Goal: Transaction & Acquisition: Purchase product/service

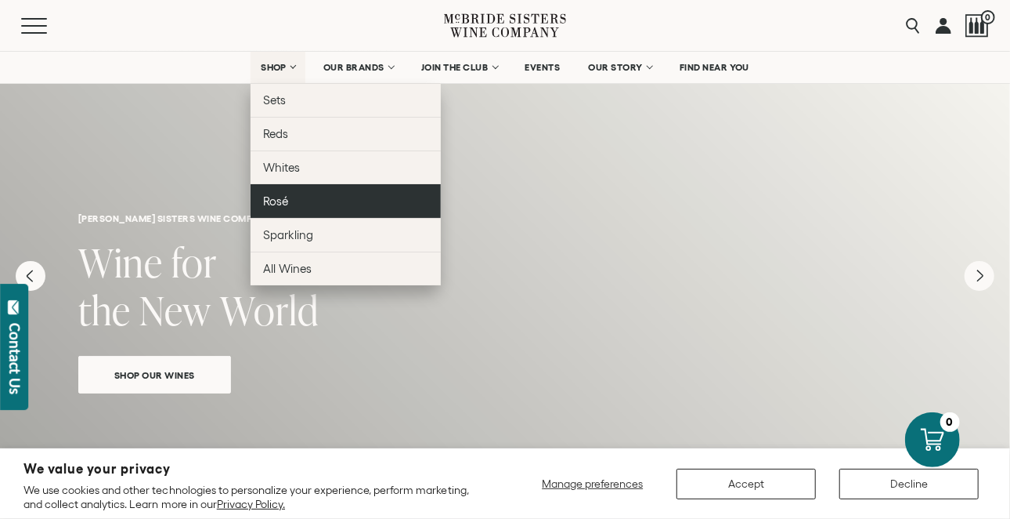
click at [291, 200] on link "Rosé" at bounding box center [346, 201] width 190 height 34
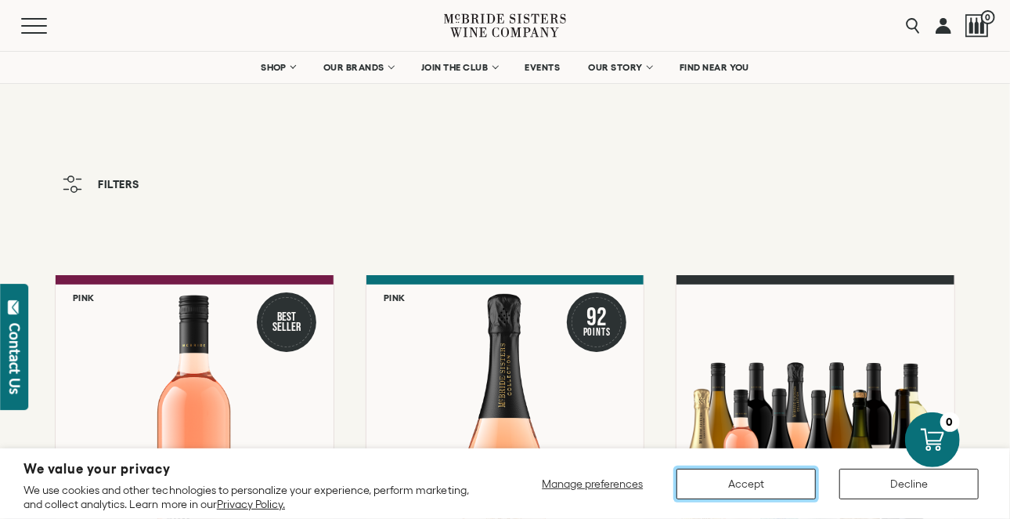
click at [740, 473] on button "Accept" at bounding box center [746, 483] width 139 height 31
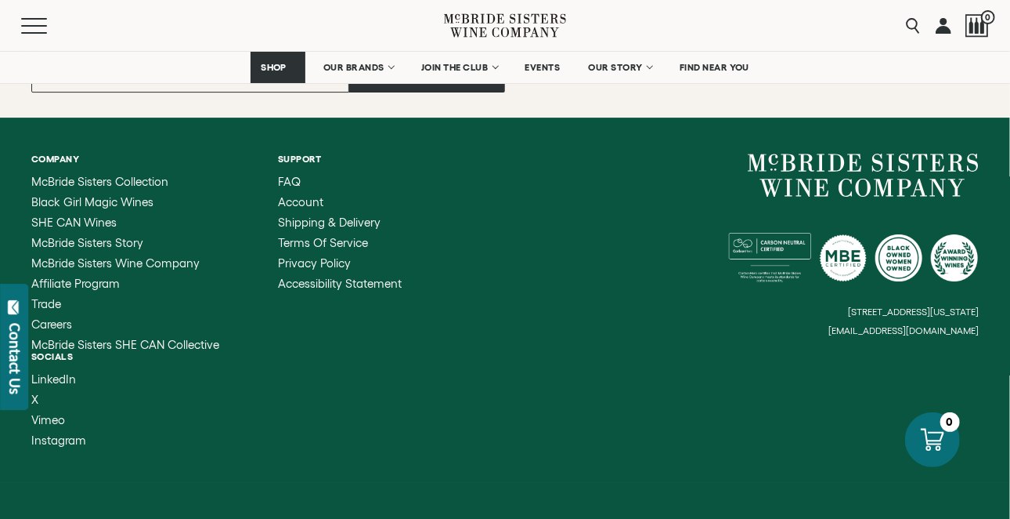
scroll to position [2585, 0]
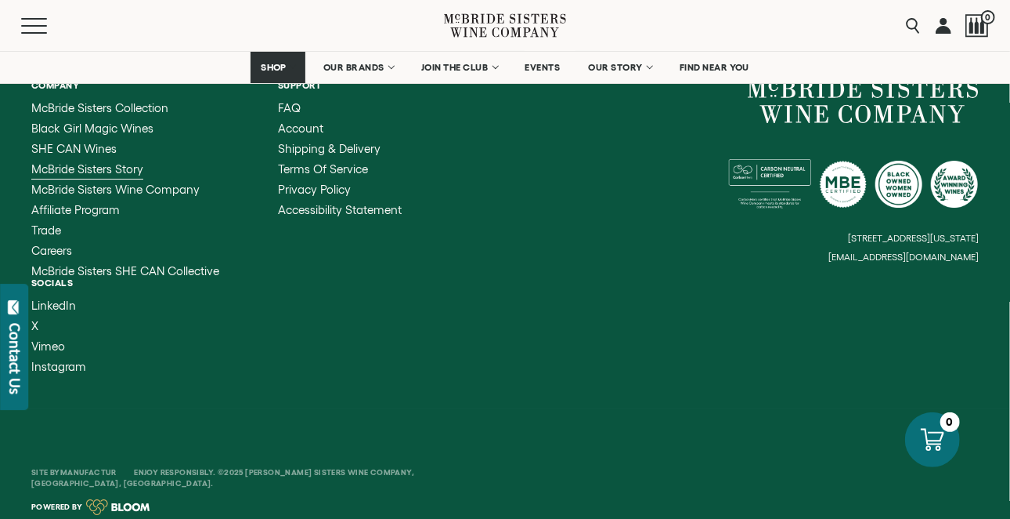
click at [98, 164] on span "McBride Sisters Story" at bounding box center [87, 168] width 112 height 13
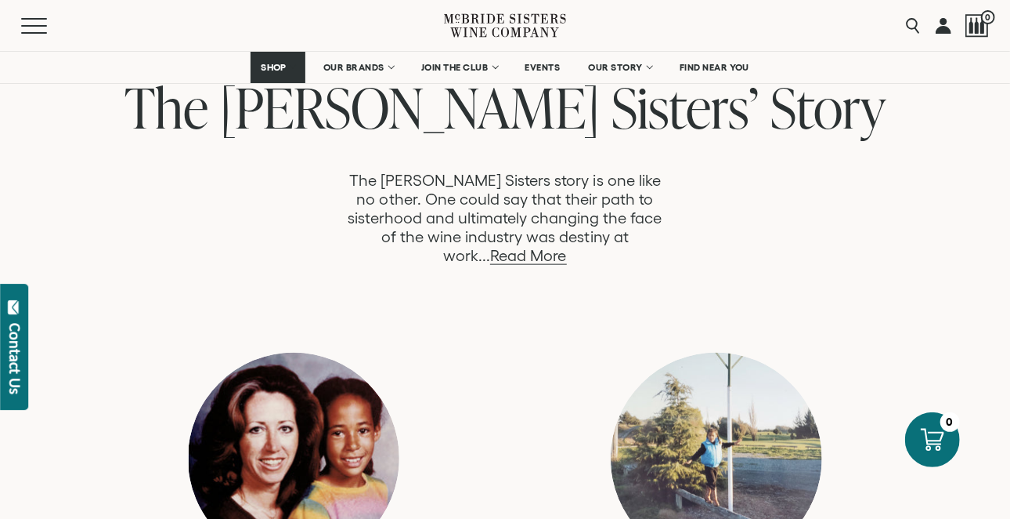
scroll to position [840, 0]
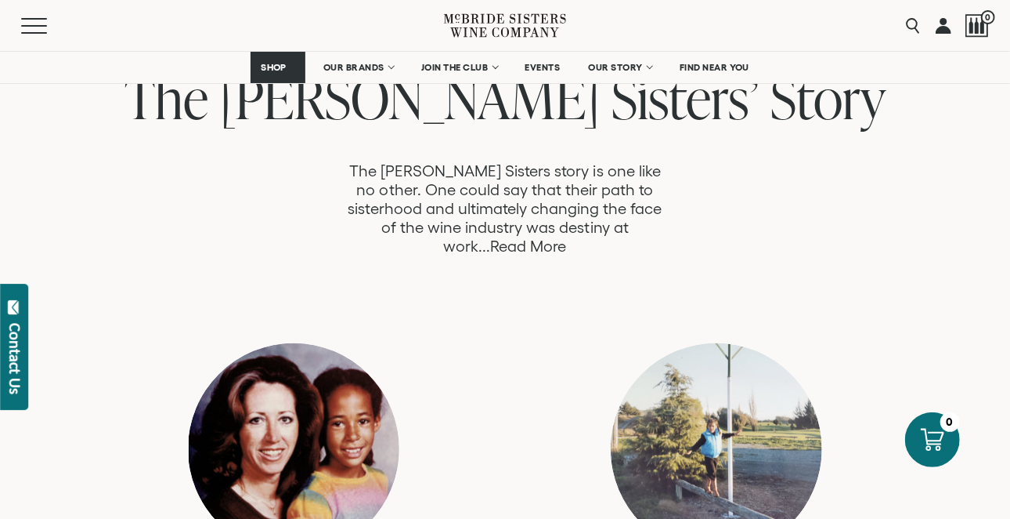
click at [566, 237] on link "Read More" at bounding box center [528, 246] width 76 height 18
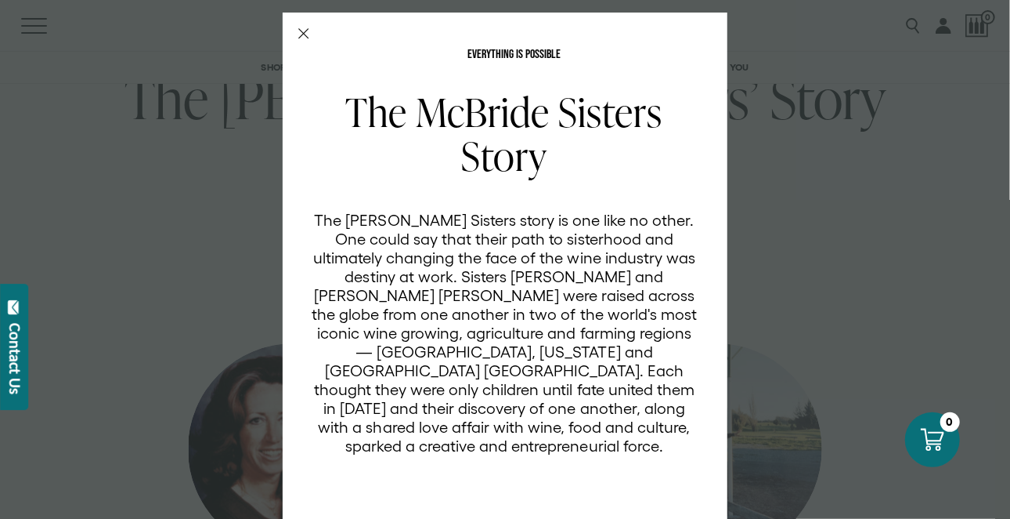
scroll to position [0, 0]
click at [806, 189] on div "EVERYTHING IS POSSIBLE The McBride Sisters Story The McBride Sisters story is o…" at bounding box center [505, 259] width 1010 height 519
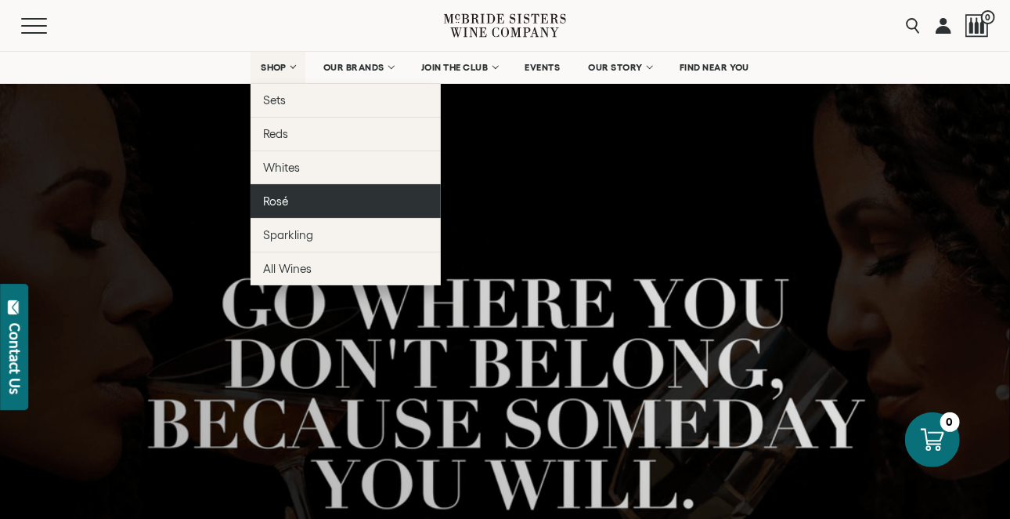
click at [279, 194] on span "Rosé" at bounding box center [275, 200] width 25 height 13
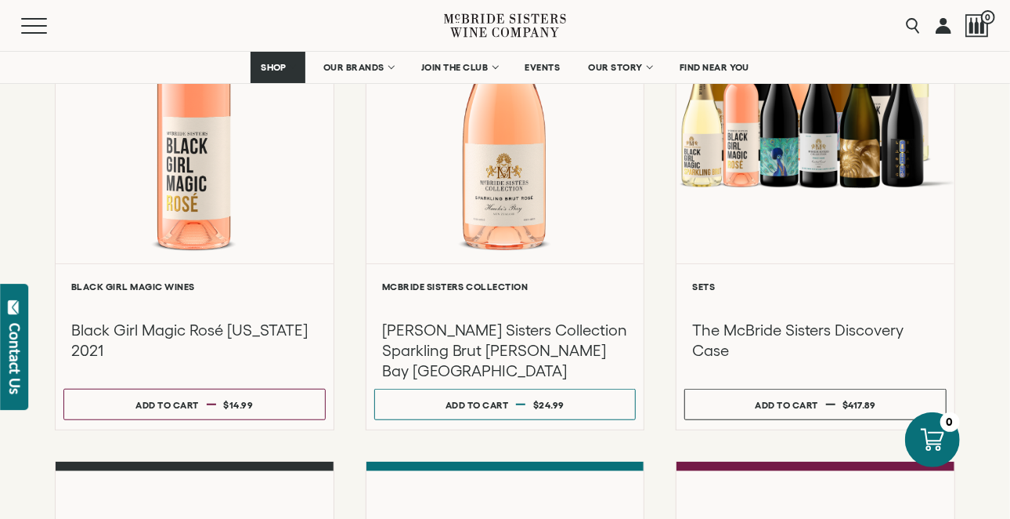
scroll to position [369, 0]
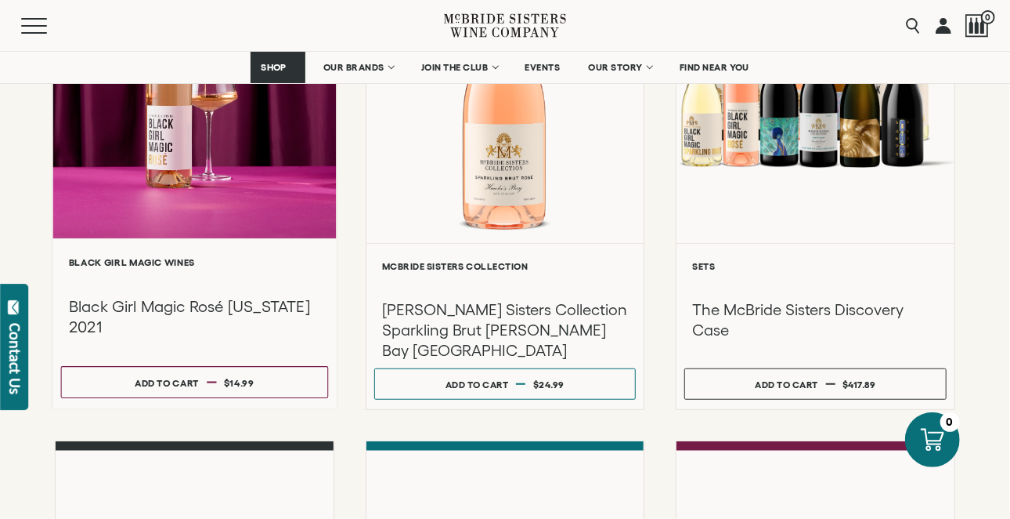
click at [182, 305] on h3 "Black Girl Magic Rosé [US_STATE] 2021" at bounding box center [194, 317] width 251 height 42
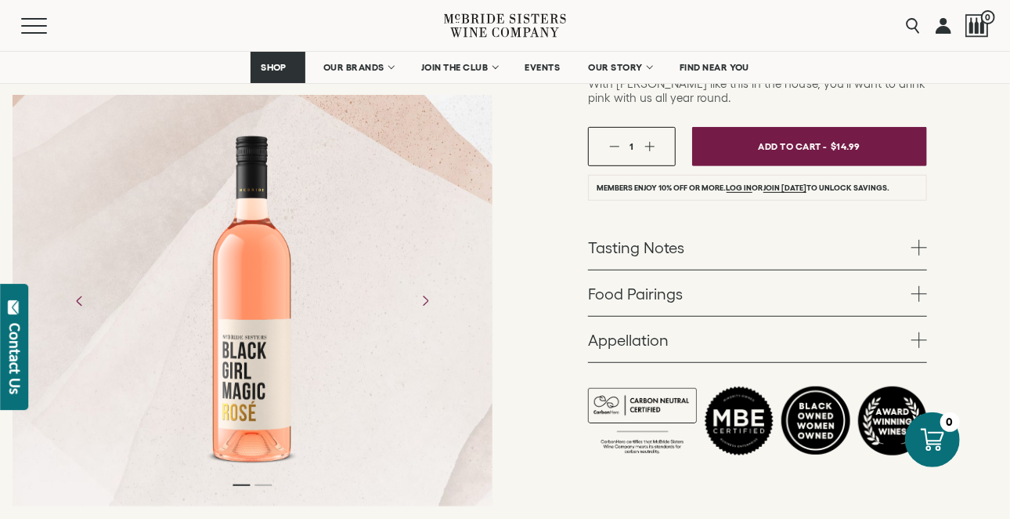
click at [896, 246] on link "Tasting Notes" at bounding box center [757, 246] width 339 height 45
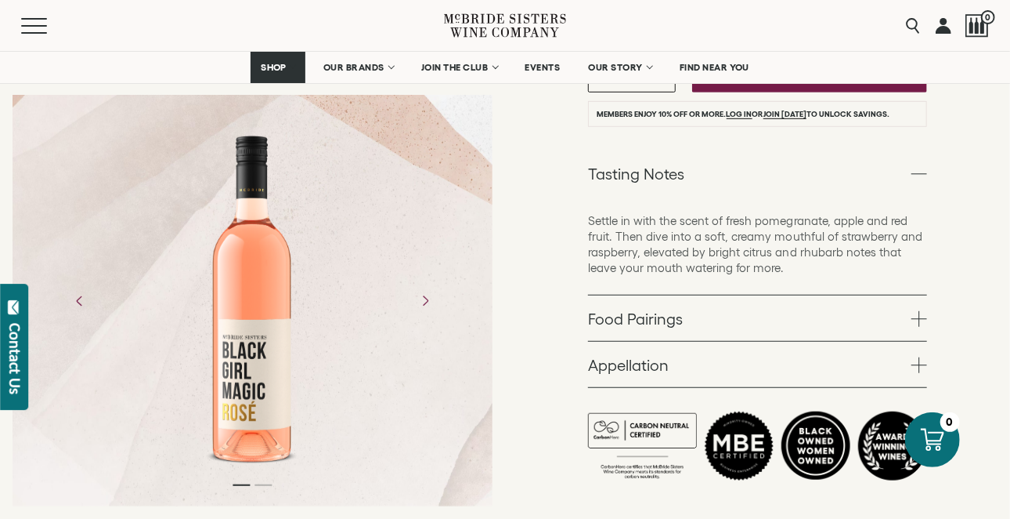
scroll to position [382, 0]
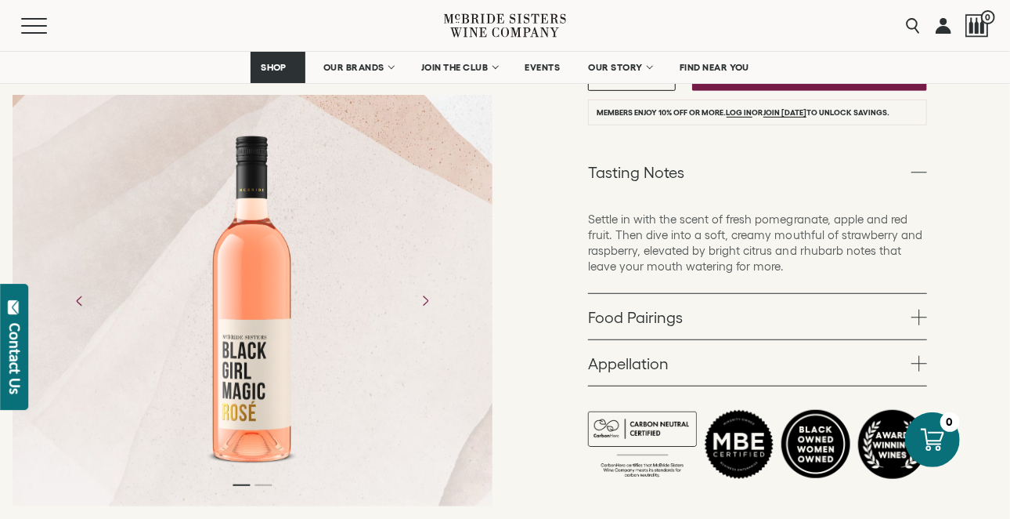
click at [916, 309] on span at bounding box center [920, 317] width 16 height 16
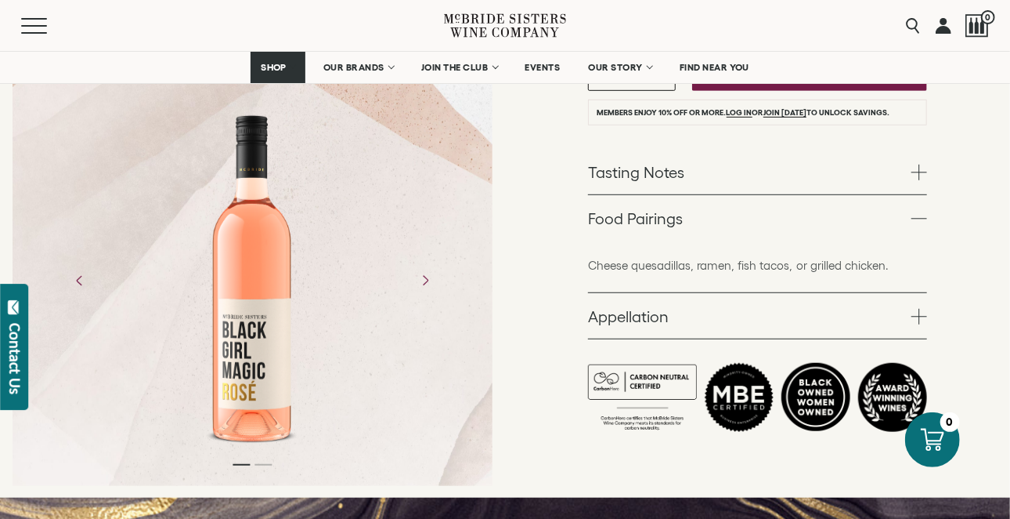
click at [915, 175] on span at bounding box center [920, 172] width 16 height 16
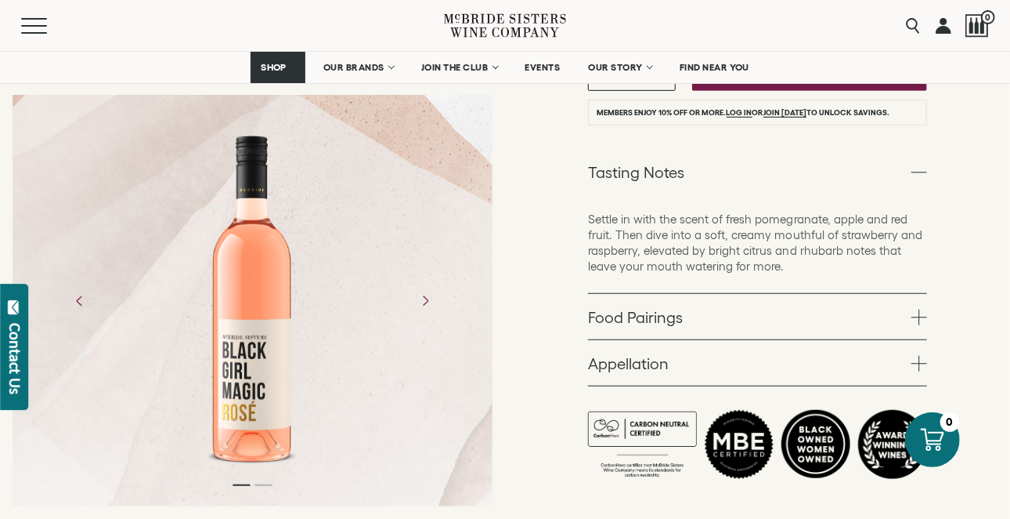
click at [752, 356] on link "Appellation" at bounding box center [757, 362] width 339 height 45
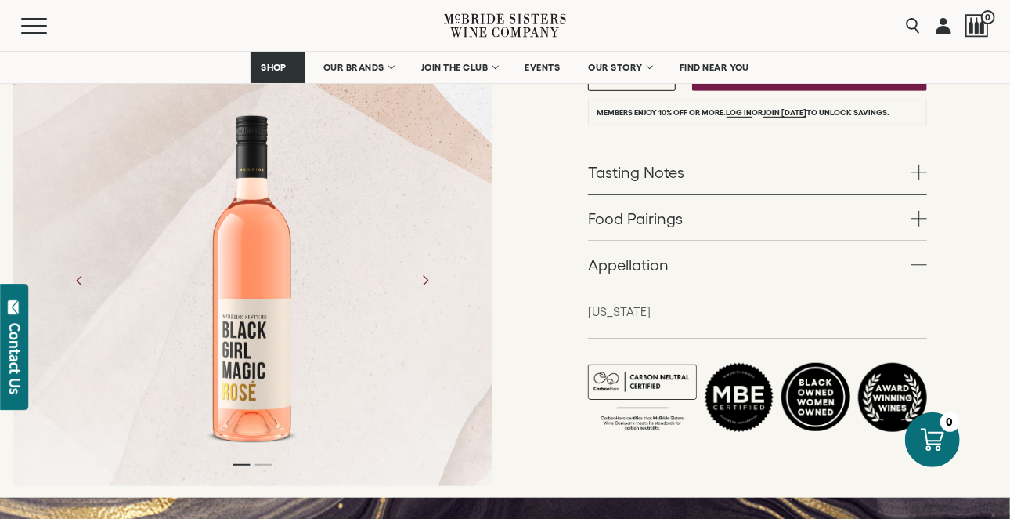
click at [917, 229] on link "Food Pairings" at bounding box center [757, 217] width 339 height 45
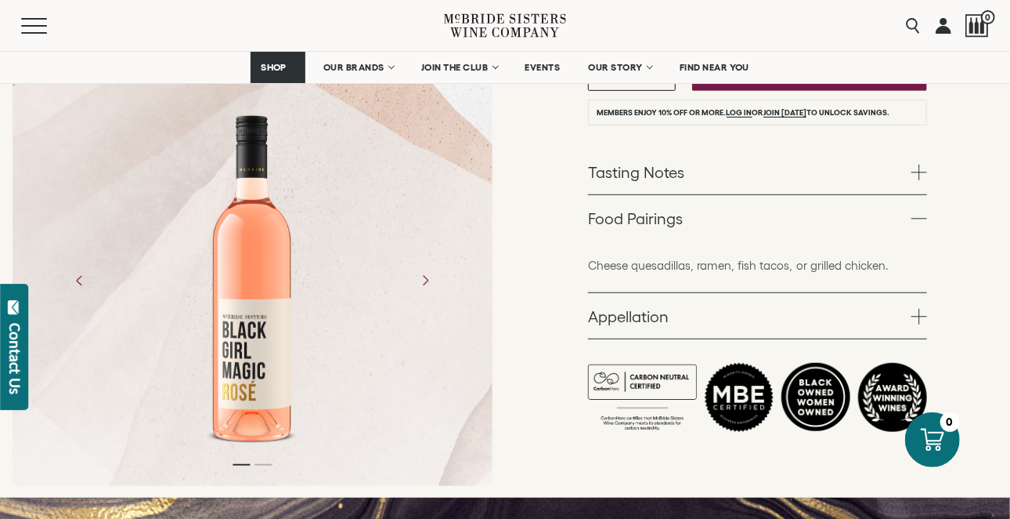
click at [912, 175] on span at bounding box center [920, 172] width 16 height 16
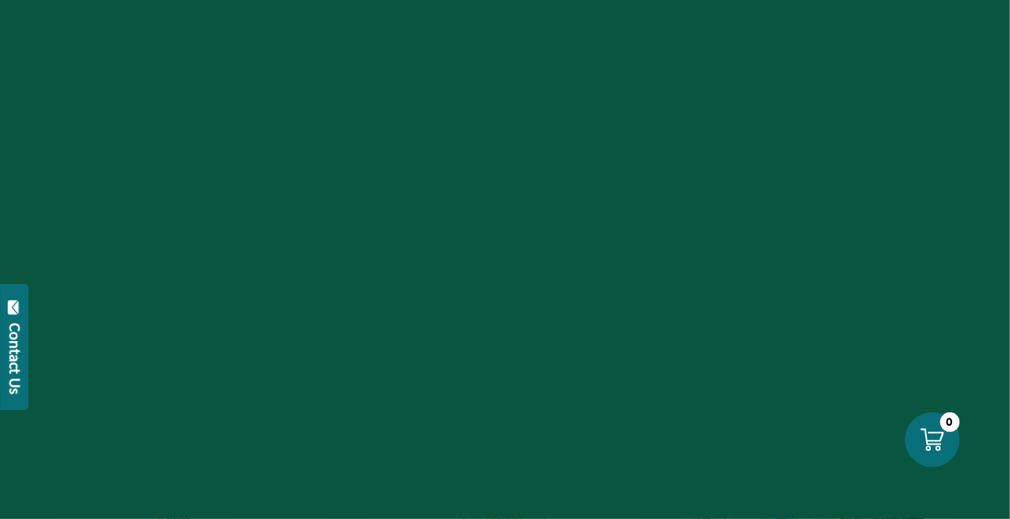
scroll to position [369, 0]
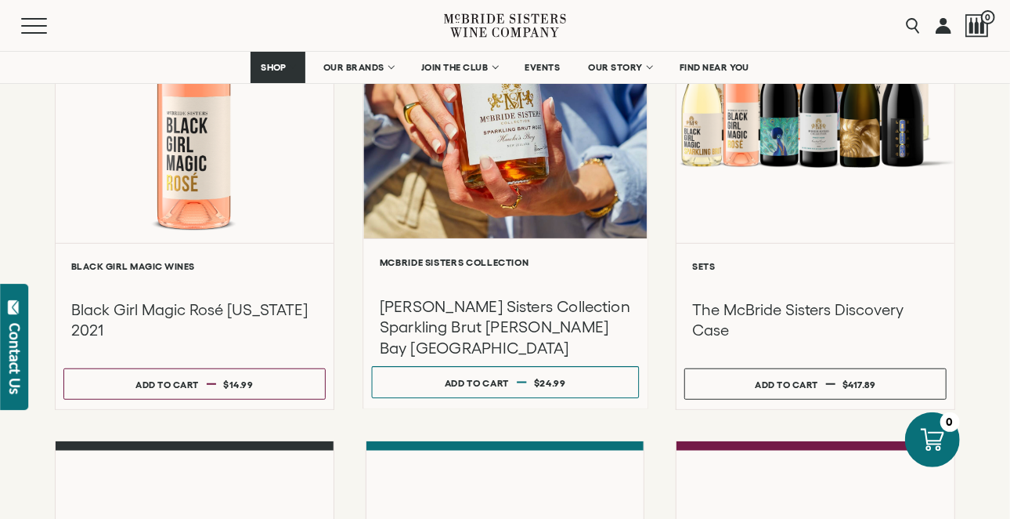
click at [493, 182] on div at bounding box center [505, 71] width 284 height 334
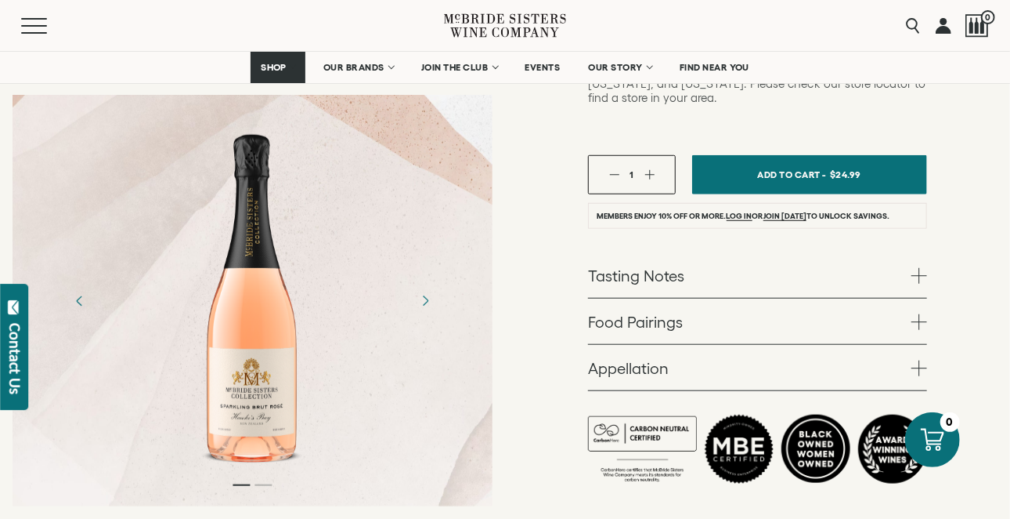
scroll to position [525, 0]
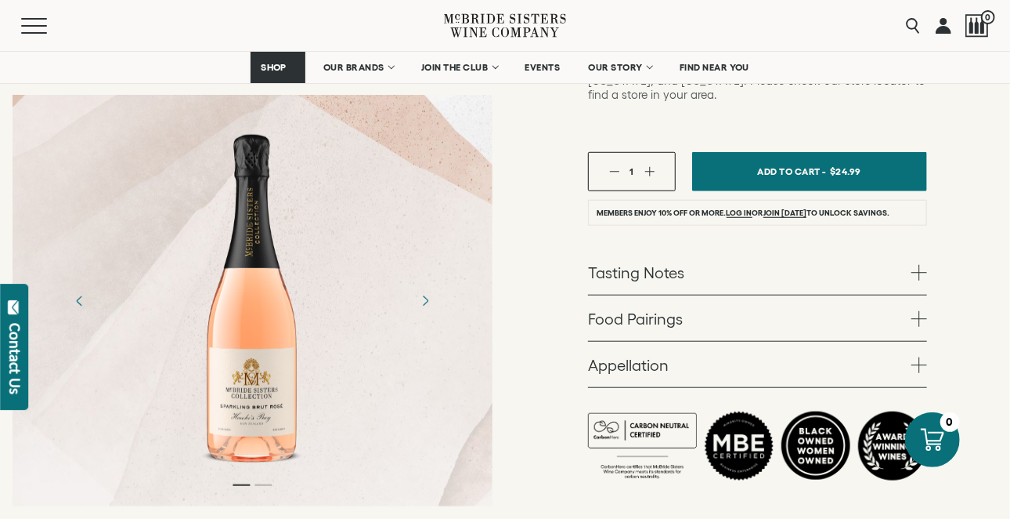
click at [921, 265] on span at bounding box center [920, 273] width 16 height 16
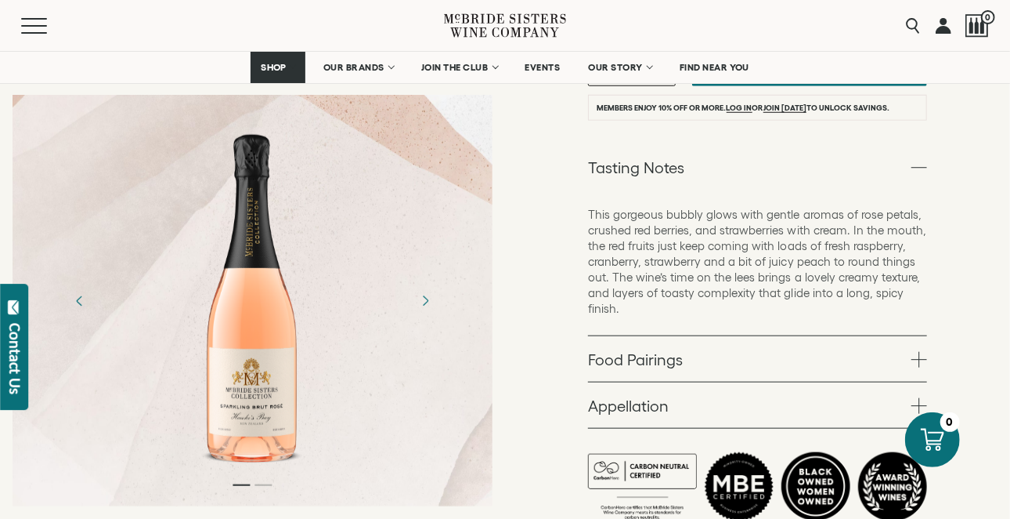
scroll to position [637, 0]
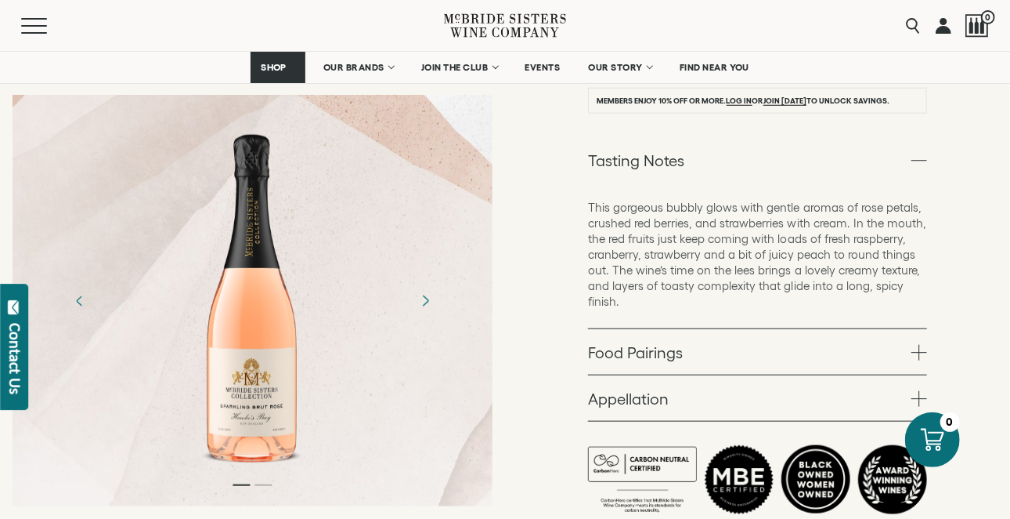
click at [434, 299] on icon "Next" at bounding box center [424, 300] width 27 height 27
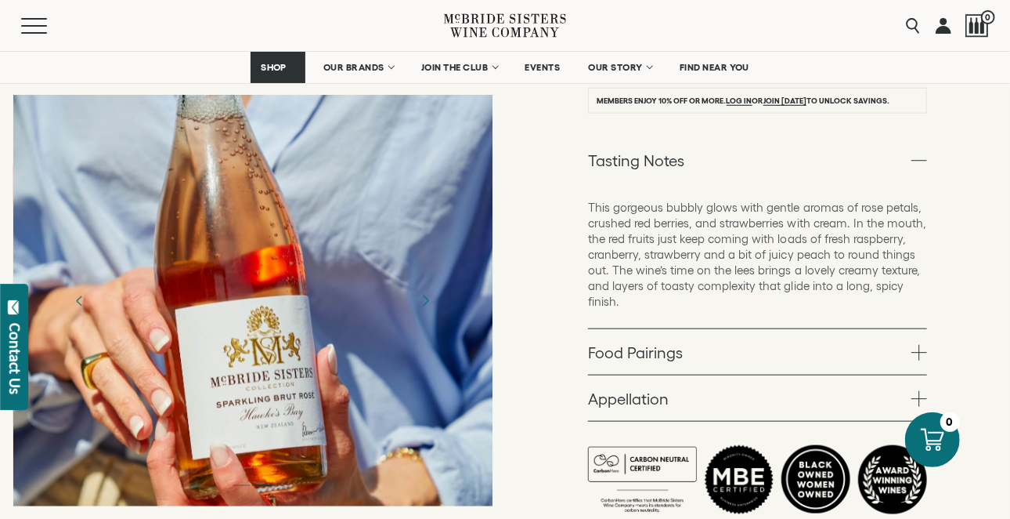
click at [428, 298] on icon "Next" at bounding box center [424, 300] width 27 height 27
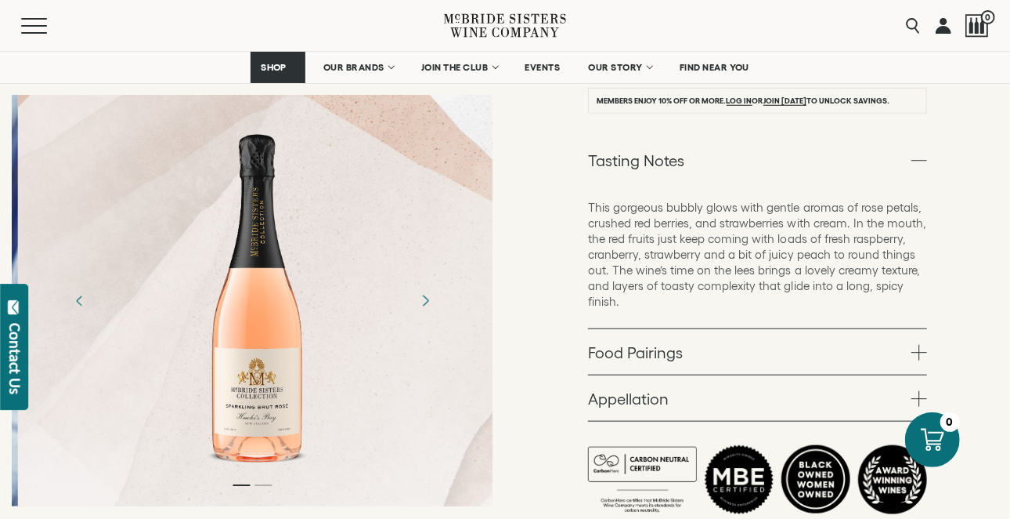
click at [428, 298] on icon "Next" at bounding box center [424, 300] width 27 height 27
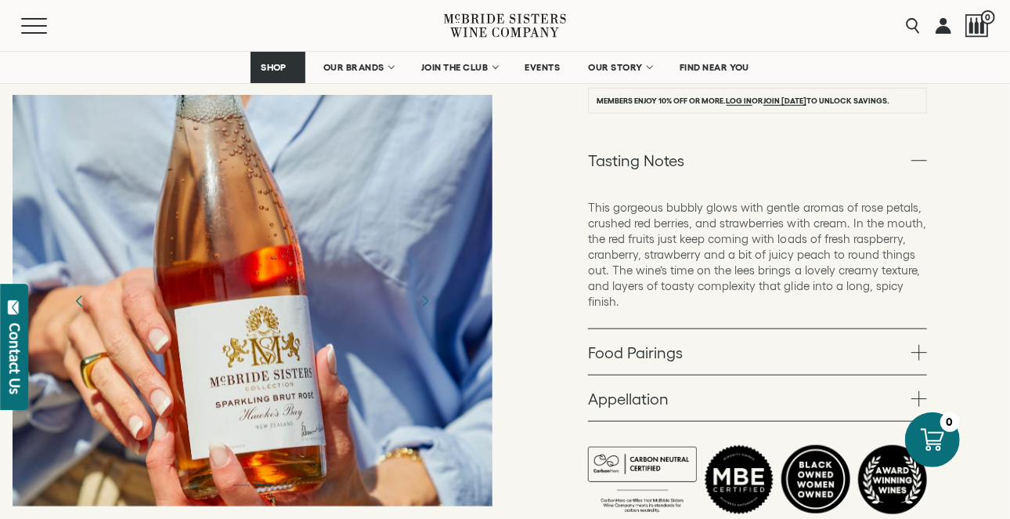
click at [74, 298] on icon "Previous" at bounding box center [79, 300] width 27 height 27
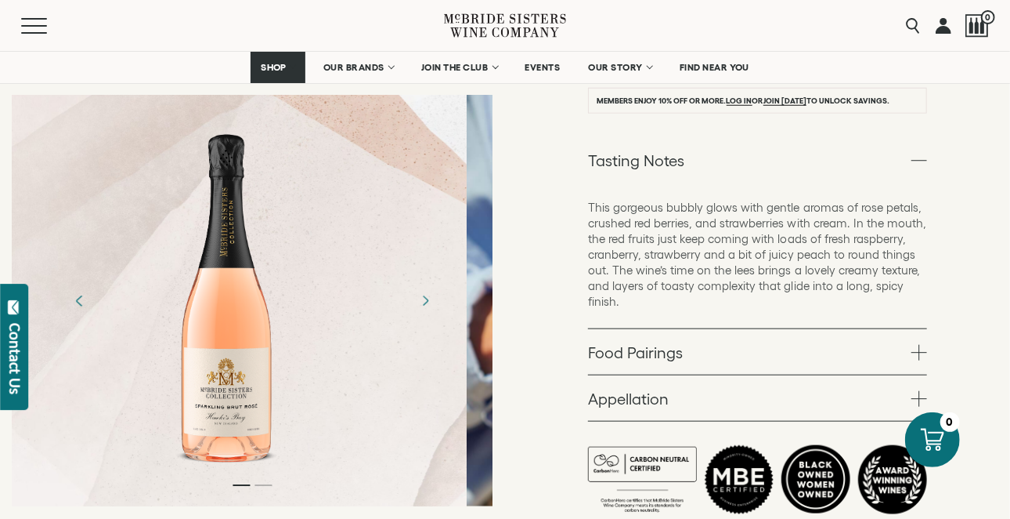
click at [74, 298] on icon "Previous" at bounding box center [79, 300] width 27 height 27
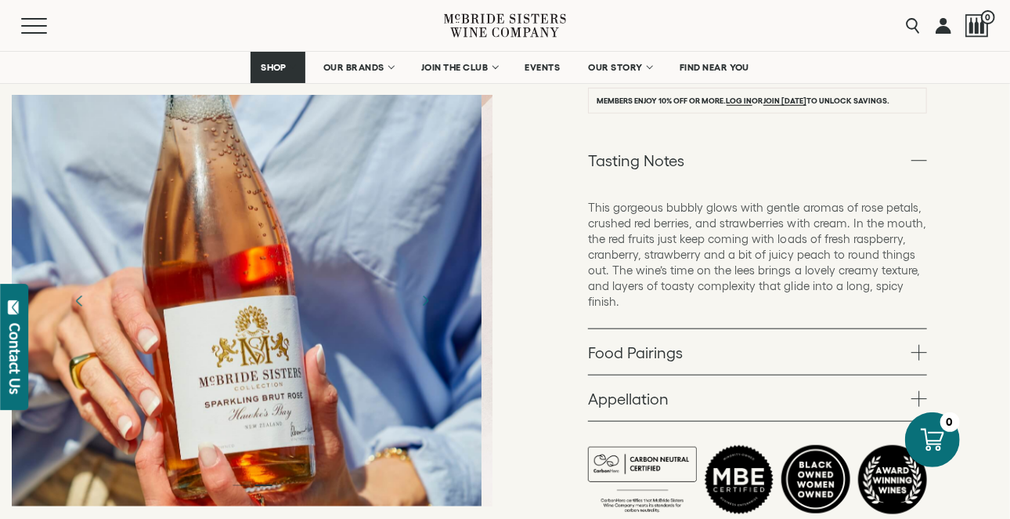
click at [74, 298] on icon "Previous" at bounding box center [79, 300] width 27 height 27
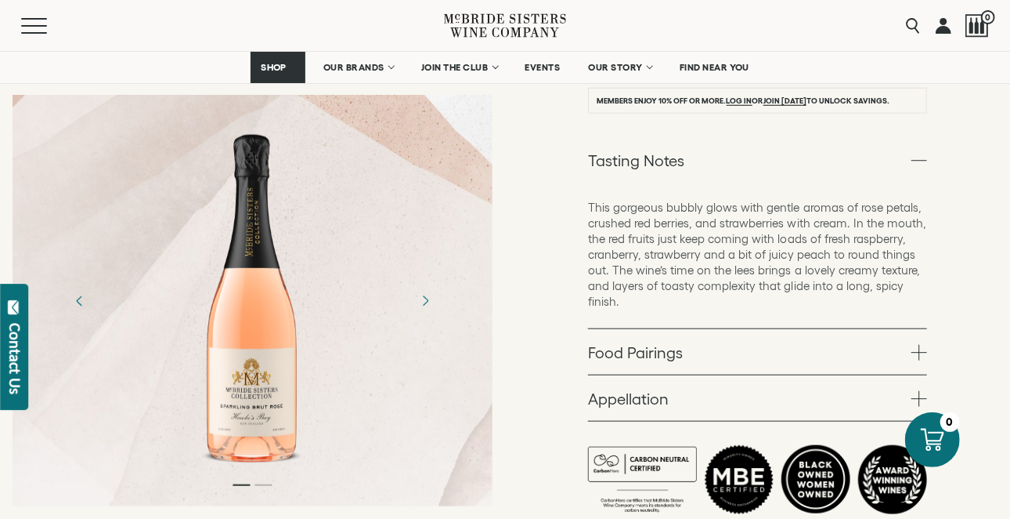
click at [920, 345] on span at bounding box center [920, 353] width 16 height 16
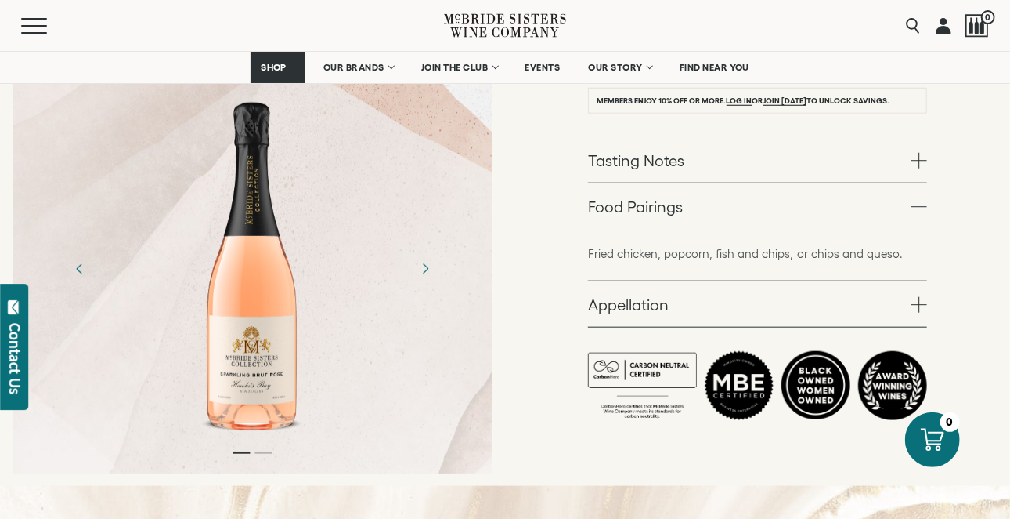
scroll to position [597, 0]
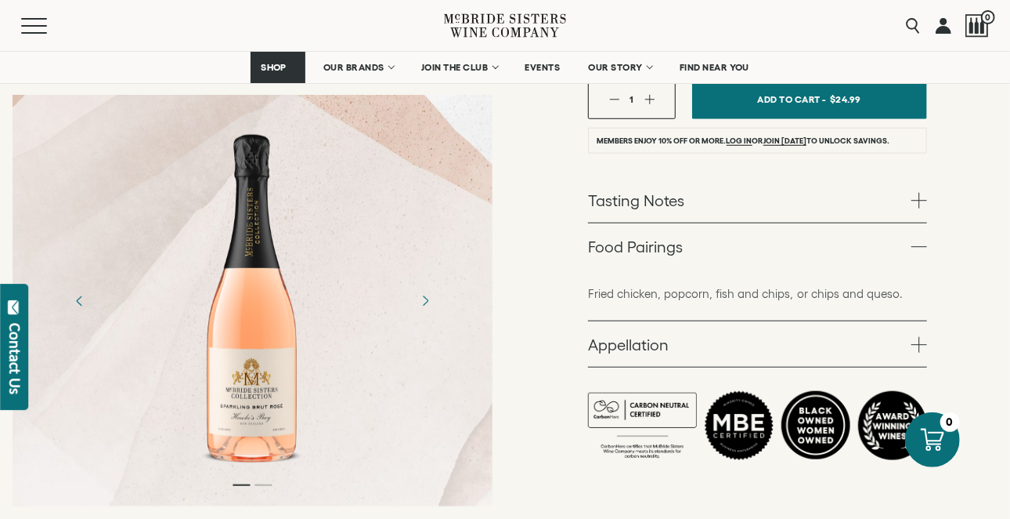
click at [902, 177] on link "Tasting Notes" at bounding box center [757, 199] width 339 height 45
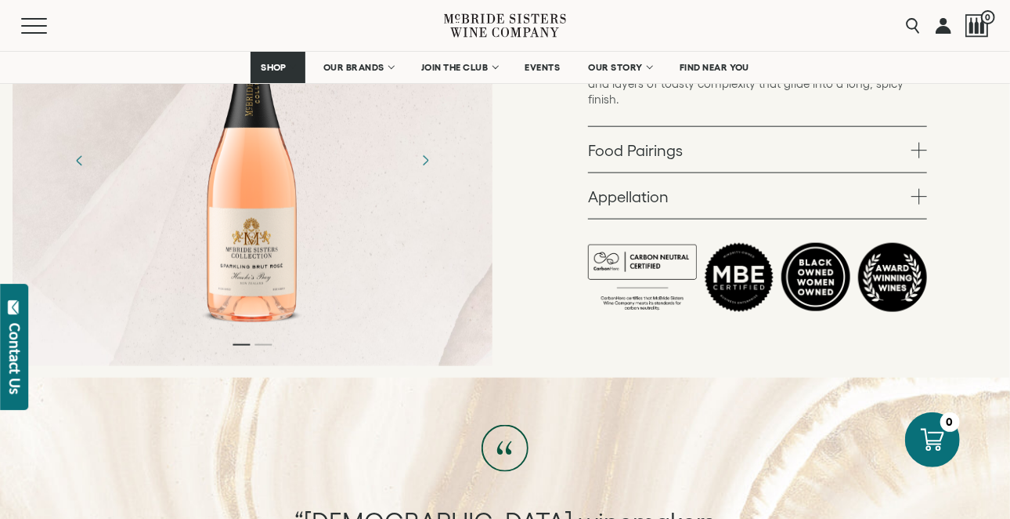
scroll to position [842, 0]
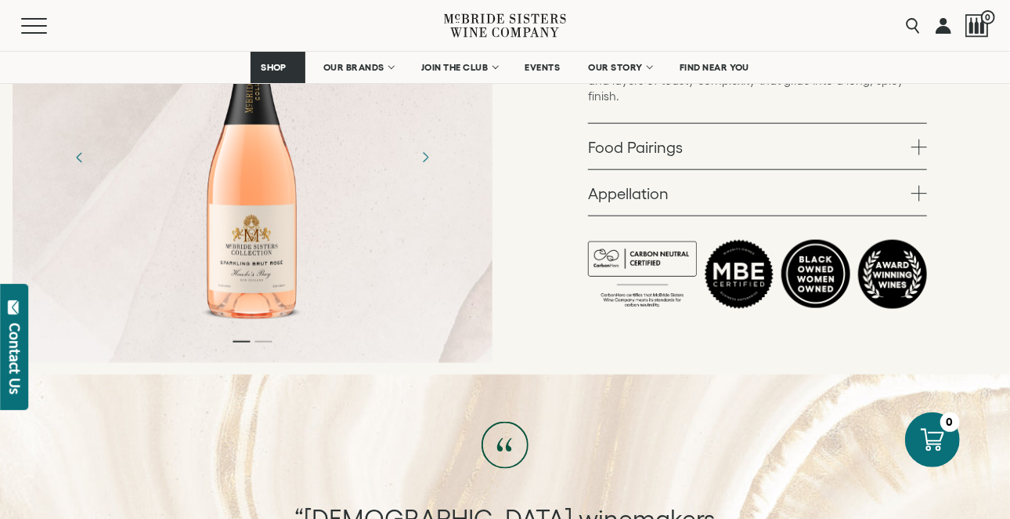
click at [919, 186] on span at bounding box center [920, 194] width 16 height 16
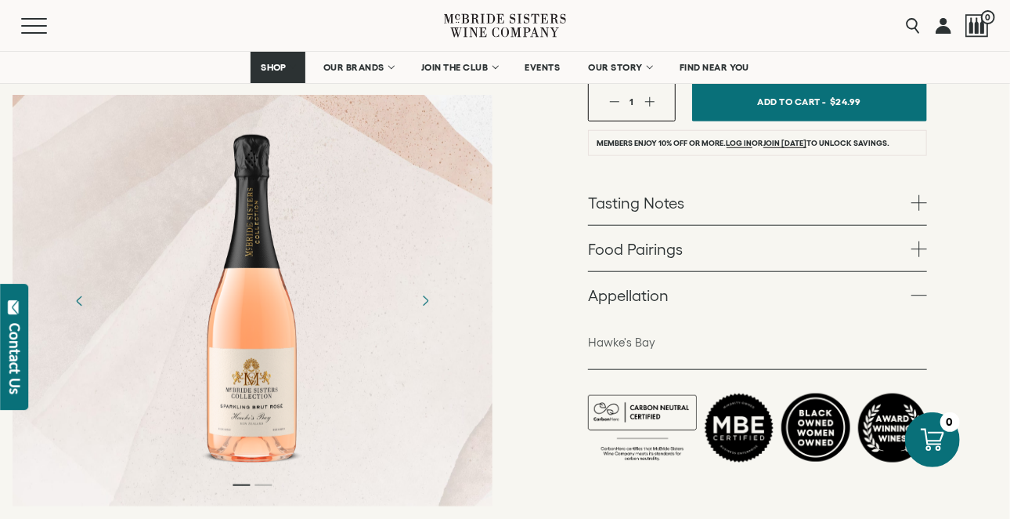
scroll to position [591, 0]
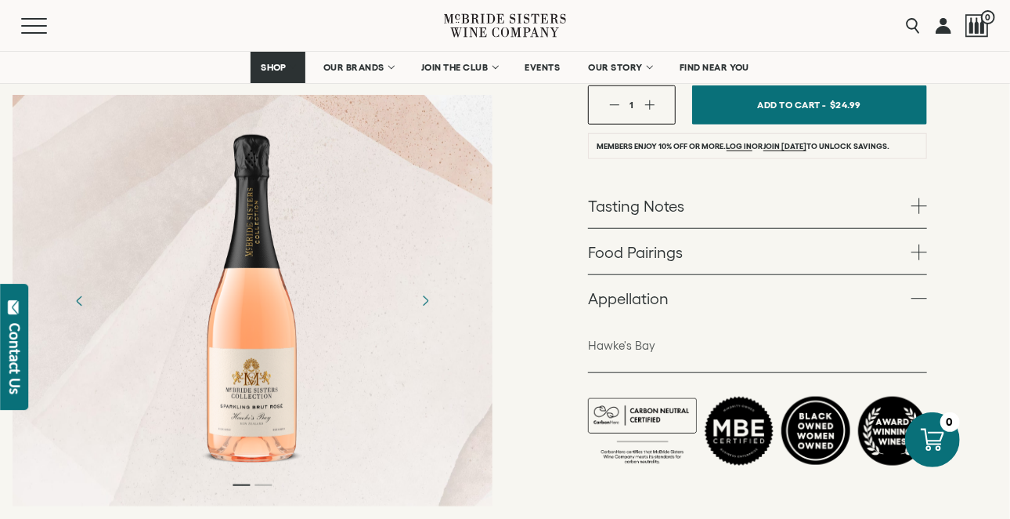
click at [910, 275] on link "Appellation" at bounding box center [757, 297] width 339 height 45
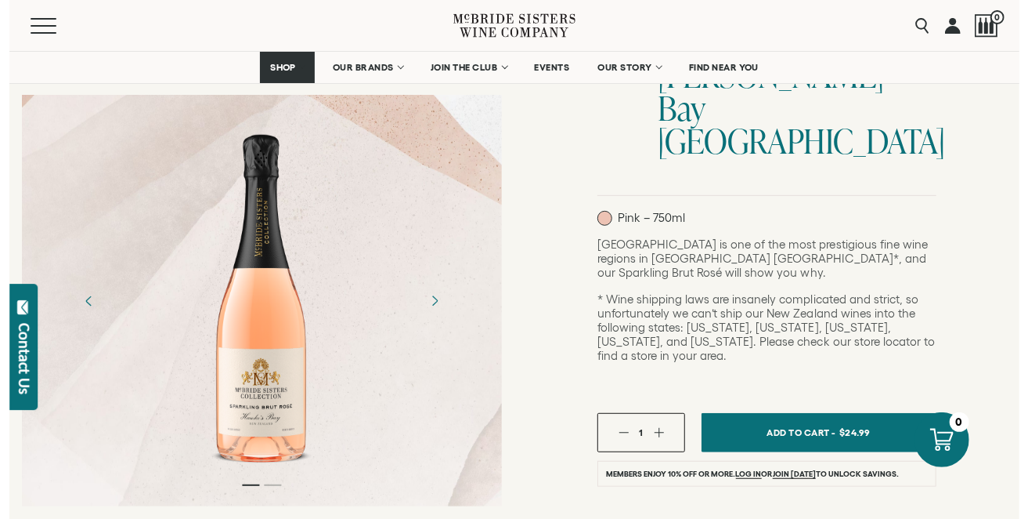
scroll to position [266, 0]
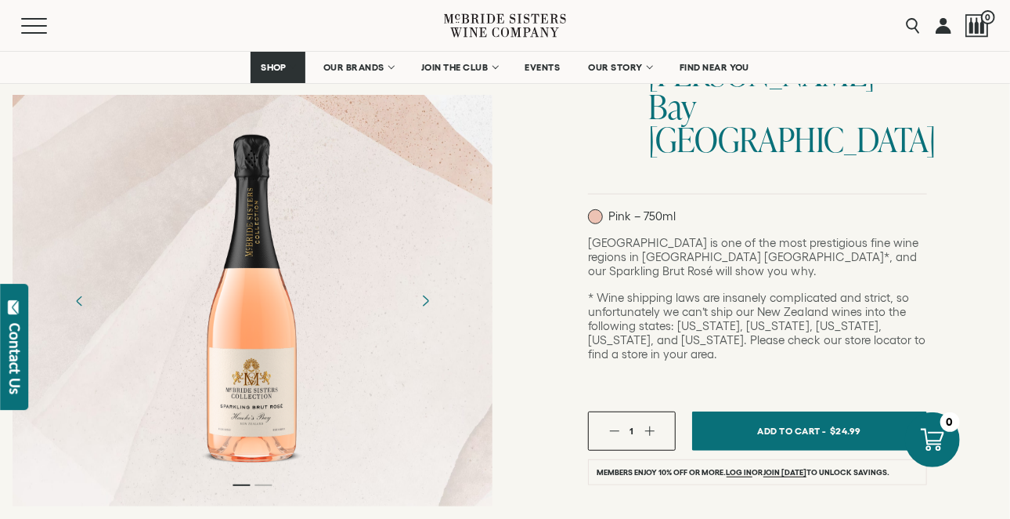
click at [432, 309] on icon "Next" at bounding box center [424, 300] width 27 height 27
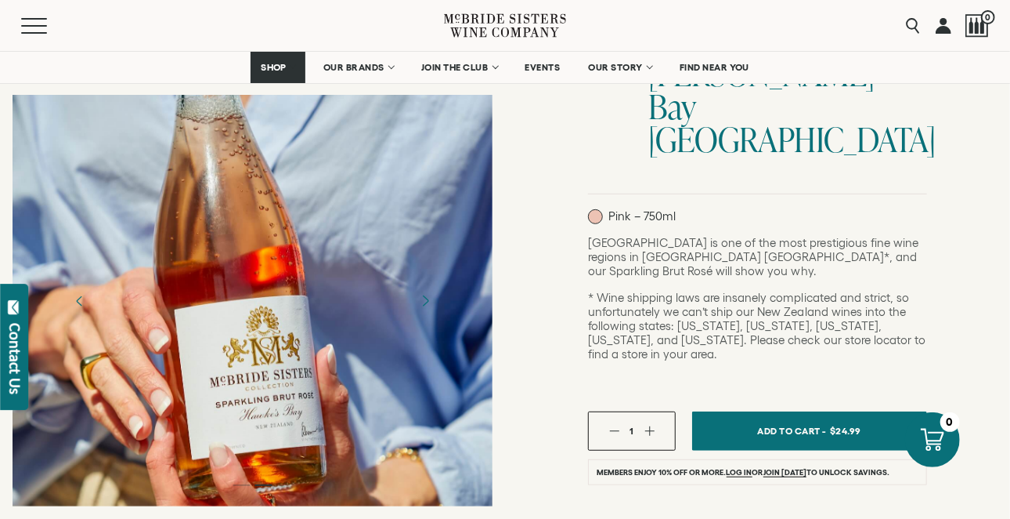
click at [432, 294] on icon "Next" at bounding box center [424, 300] width 27 height 27
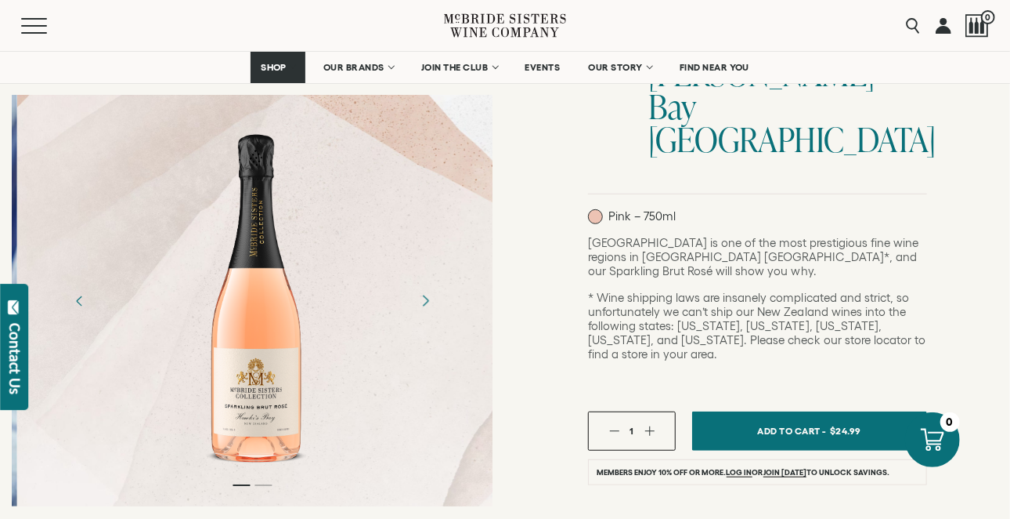
click at [432, 294] on icon "Next" at bounding box center [424, 300] width 27 height 27
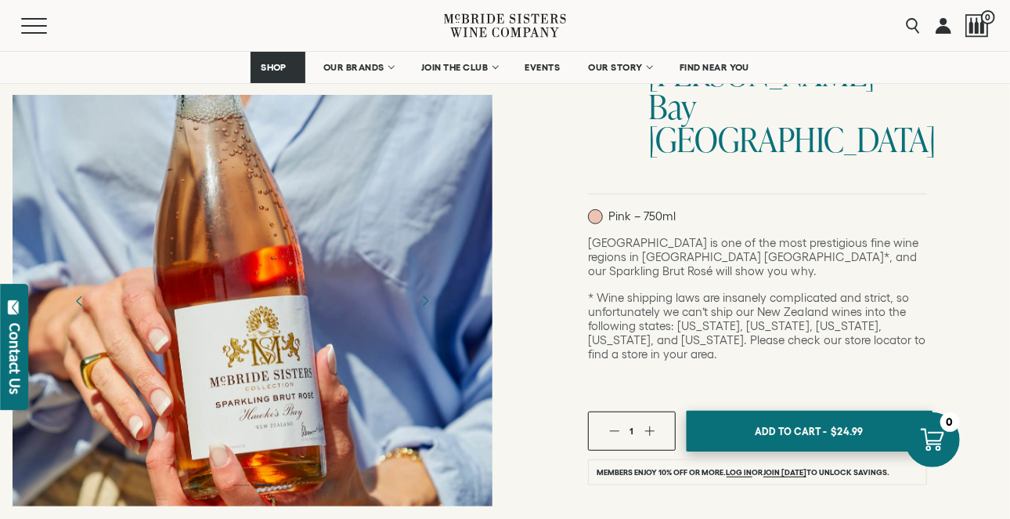
click at [766, 419] on span "Add To Cart -" at bounding box center [791, 430] width 72 height 23
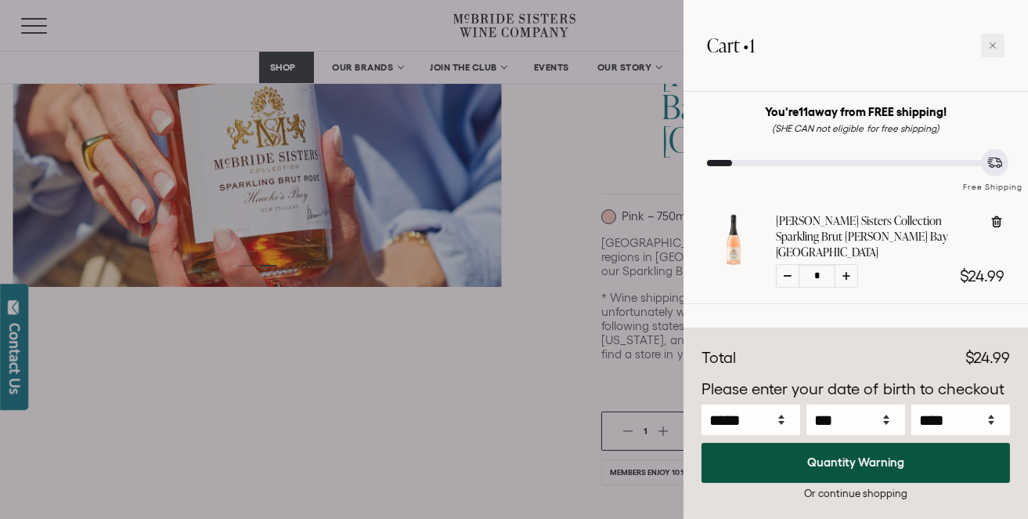
scroll to position [58, 0]
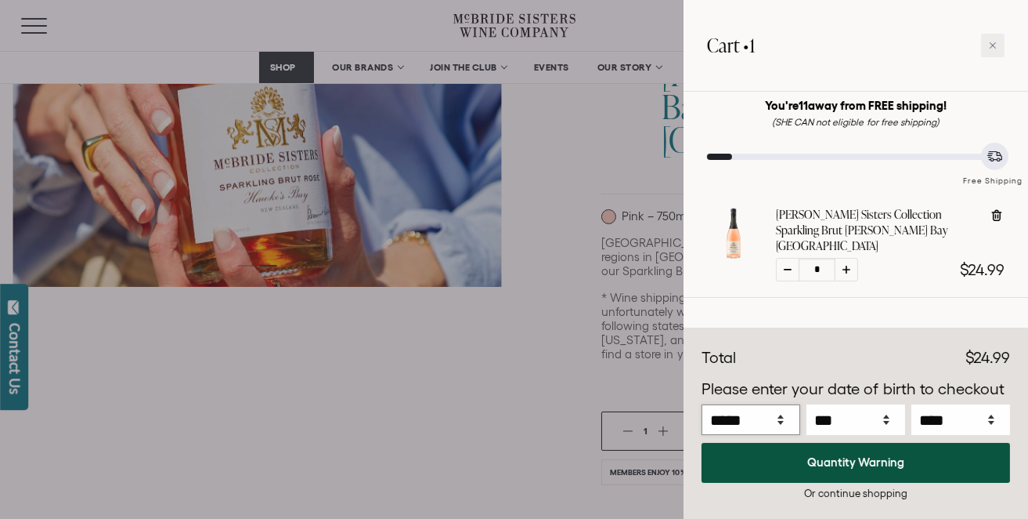
click at [771, 417] on select "***** *** *** *** *** *** *** *** *** *** *** *** ***" at bounding box center [751, 419] width 99 height 31
select select "*"
click at [702, 404] on select "***** *** *** *** *** *** *** *** *** *** *** *** ***" at bounding box center [751, 419] width 99 height 31
click at [834, 417] on select "*** * * * * * * * * * ** ** ** ** ** ** ** ** ** ** ** ** ** ** ** ** ** ** ** …" at bounding box center [856, 419] width 99 height 31
select select "**"
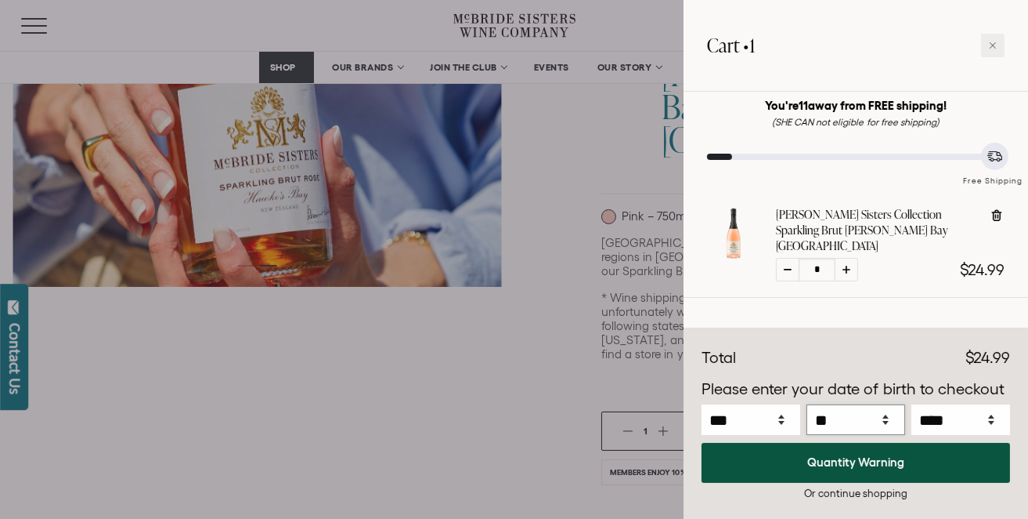
click at [807, 404] on select "*** * * * * * * * * * ** ** ** ** ** ** ** ** ** ** ** ** ** ** ** ** ** ** ** …" at bounding box center [856, 419] width 99 height 31
click at [925, 423] on select "**** **** **** **** **** **** **** **** **** **** **** **** **** **** **** ****…" at bounding box center [961, 419] width 99 height 31
click at [912, 404] on select "**** **** **** **** **** **** **** **** **** **** **** **** **** **** **** ****…" at bounding box center [961, 419] width 99 height 31
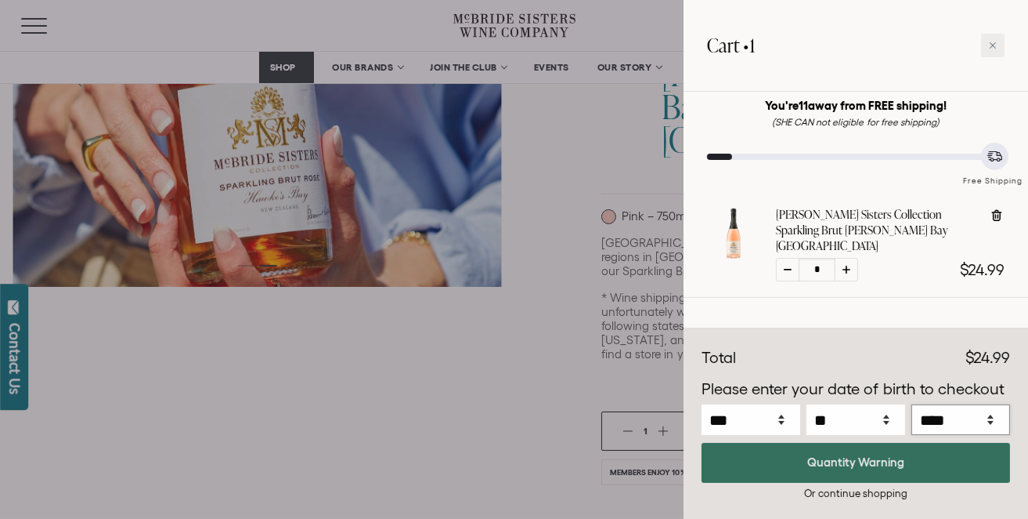
select select "****"
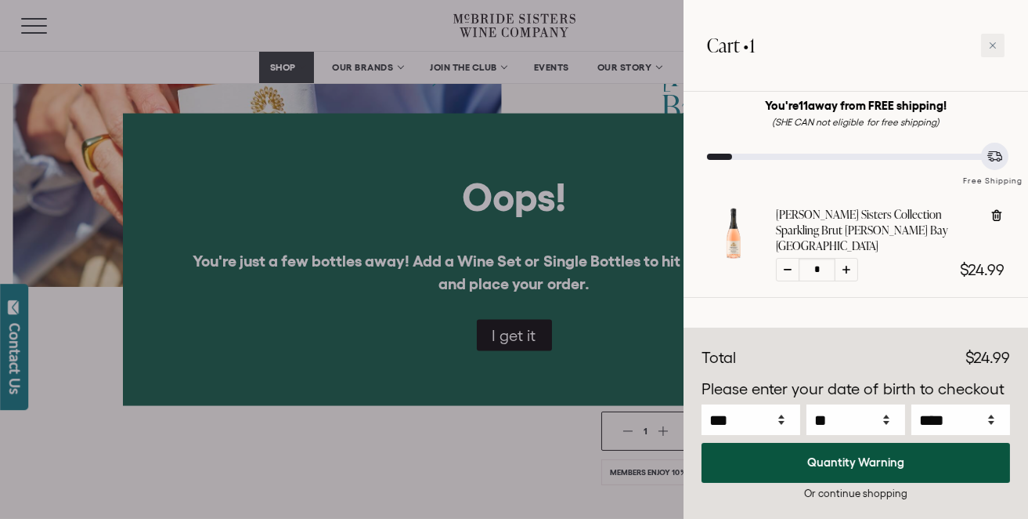
click at [500, 330] on div at bounding box center [514, 259] width 1028 height 519
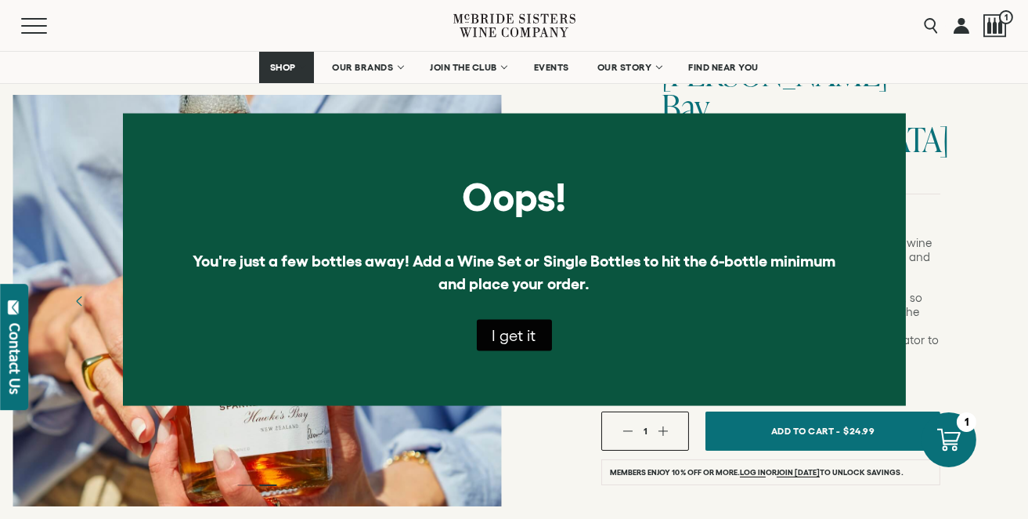
click at [501, 334] on button "I get it" at bounding box center [514, 334] width 75 height 31
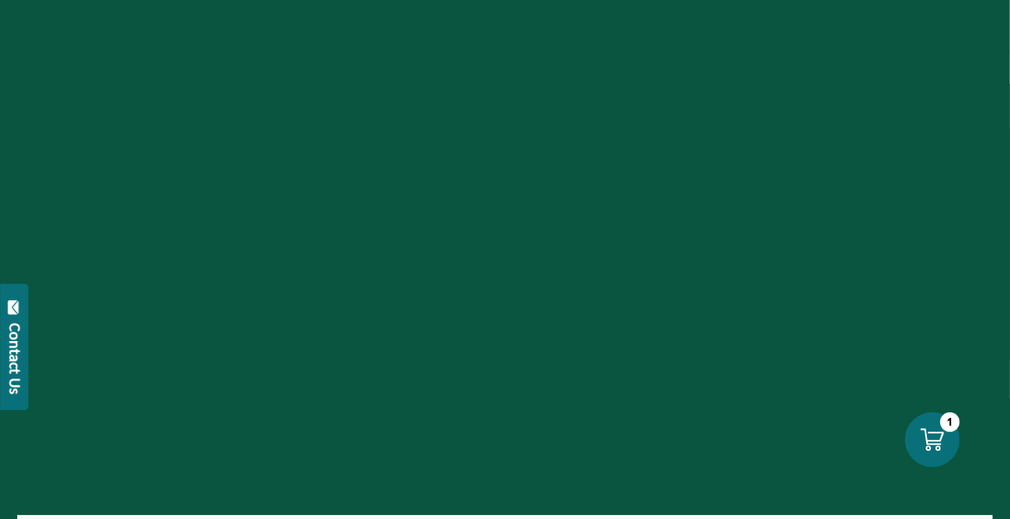
select select "****"
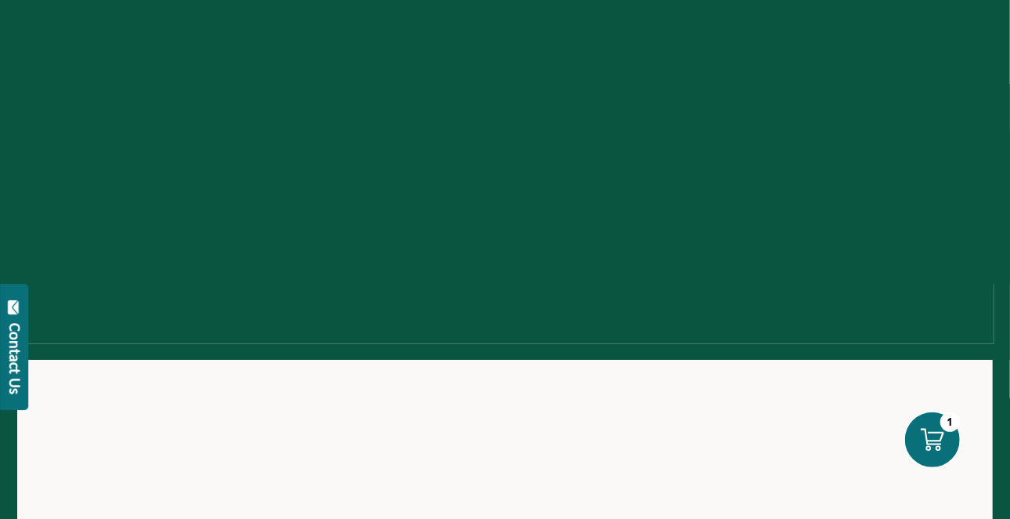
select select "****"
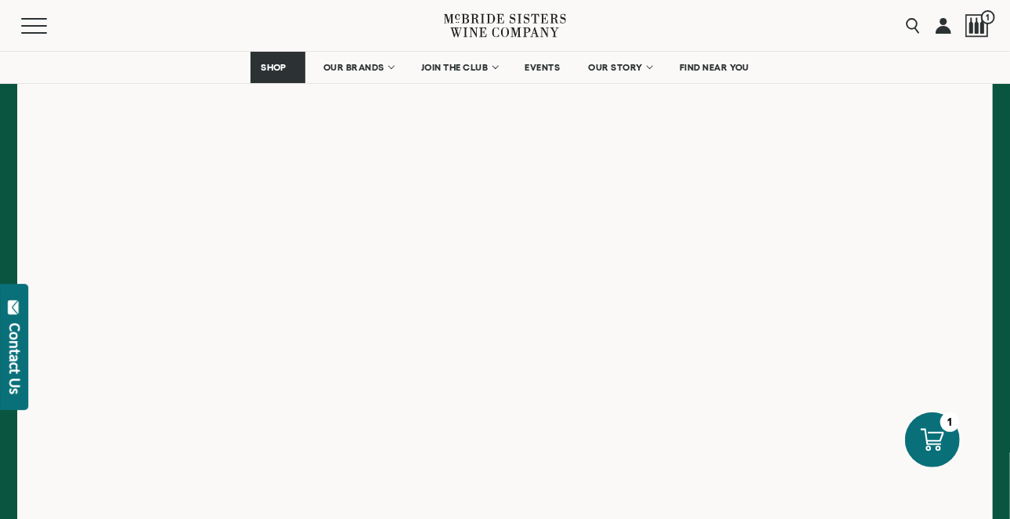
scroll to position [339, 0]
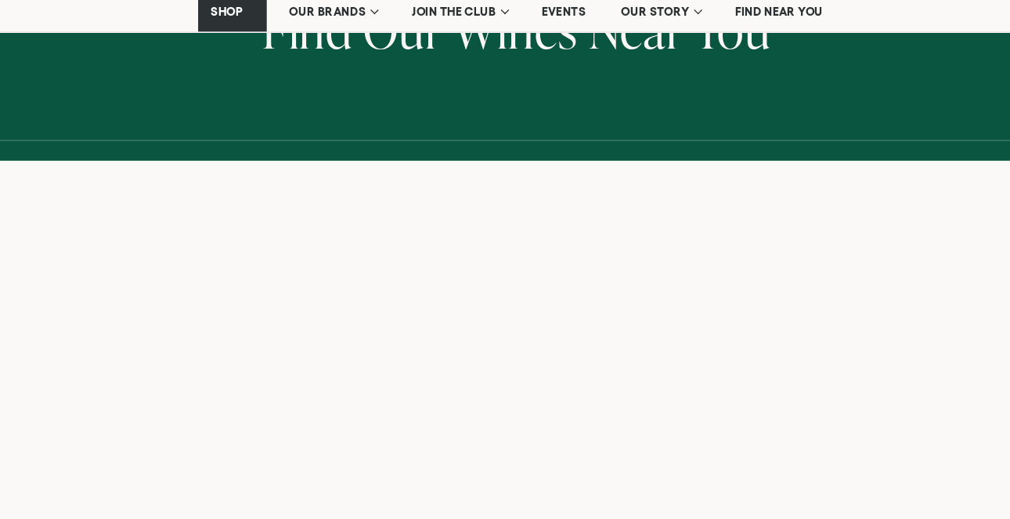
scroll to position [174, 0]
